Goal: Task Accomplishment & Management: Use online tool/utility

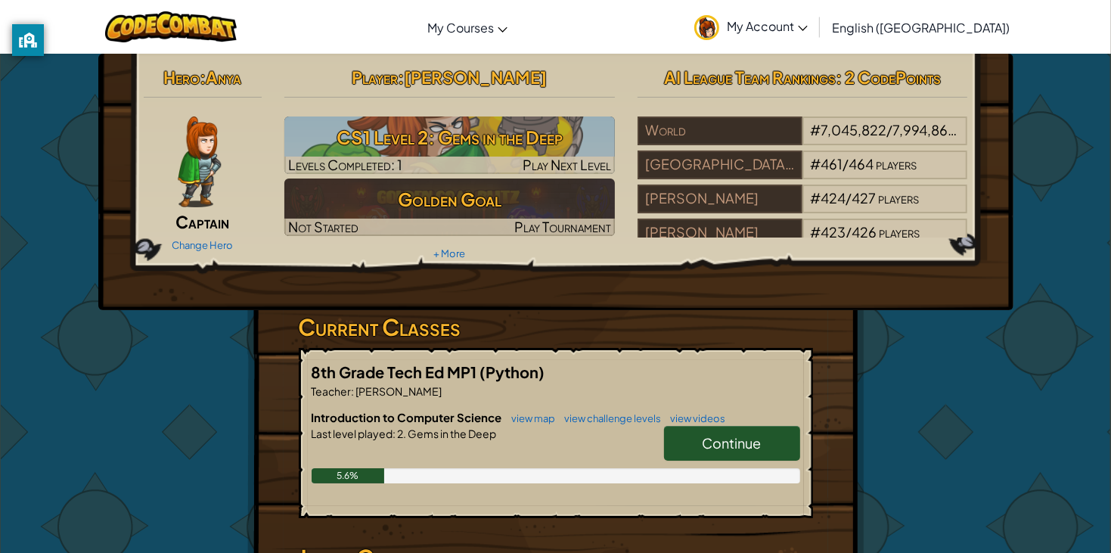
click at [729, 440] on span "Continue" at bounding box center [732, 442] width 59 height 17
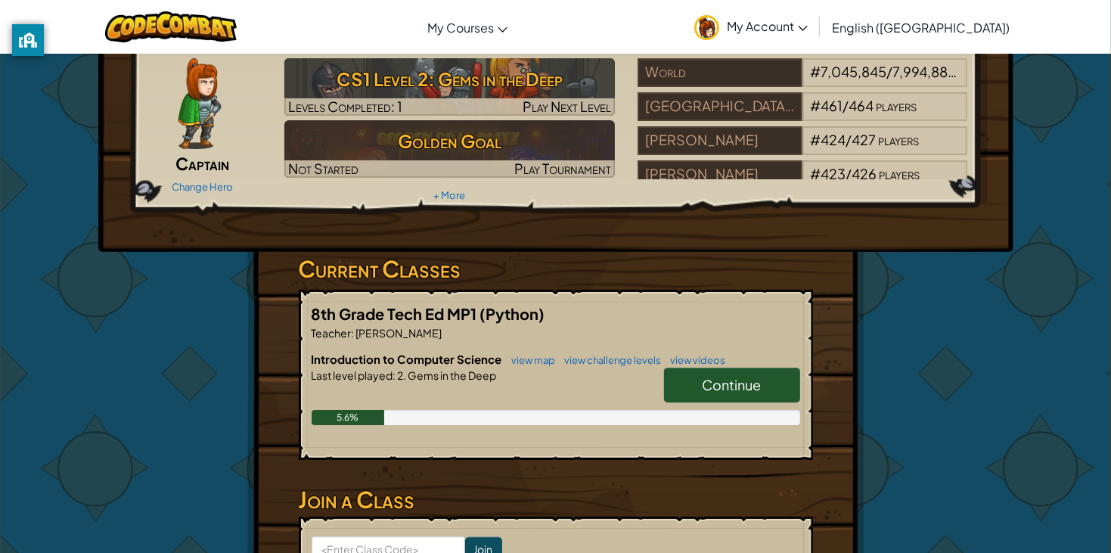
scroll to position [60, 0]
